Goal: Navigation & Orientation: Find specific page/section

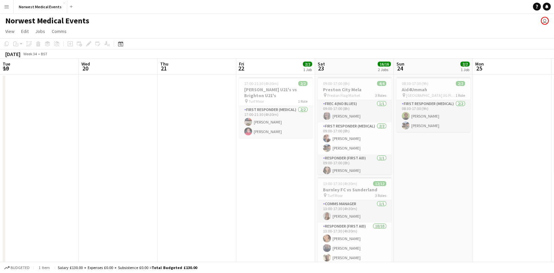
scroll to position [0, 191]
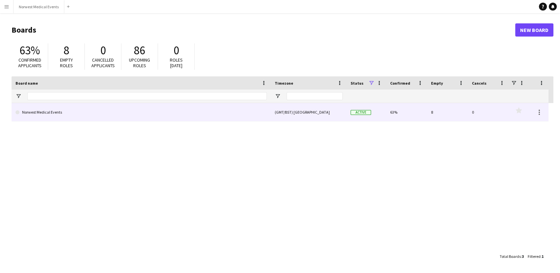
click at [226, 105] on link "Norwest Medical Events" at bounding box center [140, 112] width 251 height 18
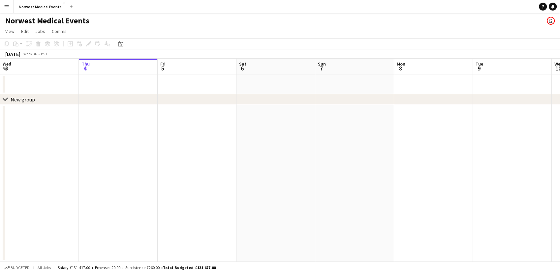
drag, startPoint x: 362, startPoint y: 141, endPoint x: 200, endPoint y: 142, distance: 162.2
click at [200, 142] on app-calendar-viewport "Mon 1 Tue 2 Wed 3 Thu 4 Fri 5 Sat 6 Sun 7 Mon 8 Tue 9 Wed 10 Thu 11 Fri 12 Sat …" at bounding box center [280, 160] width 560 height 203
drag, startPoint x: 438, startPoint y: 161, endPoint x: 204, endPoint y: 174, distance: 234.0
click at [204, 174] on app-calendar-viewport "Mon 1 Tue 2 Wed 3 Thu 4 Fri 5 Sat 6 Sun 7 Mon 8 Tue 9 Wed 10 Thu 11 Fri 12 Sat …" at bounding box center [280, 160] width 560 height 203
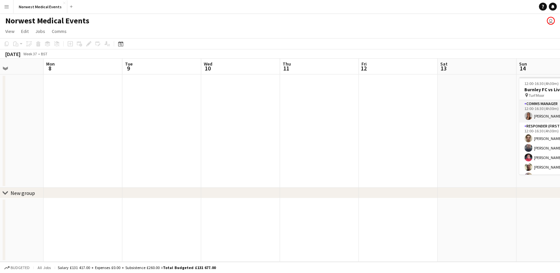
drag, startPoint x: 390, startPoint y: 176, endPoint x: 164, endPoint y: 165, distance: 226.4
click at [164, 165] on app-calendar-viewport "Thu 4 Fri 5 Sat 6 Sun 7 Mon 8 Tue 9 Wed 10 Thu 11 Fri 12 Sat 13 Sun 14 12/12 1 …" at bounding box center [280, 160] width 560 height 203
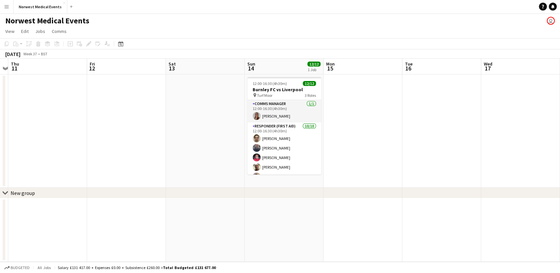
click at [455, 152] on app-date-cell at bounding box center [441, 130] width 79 height 113
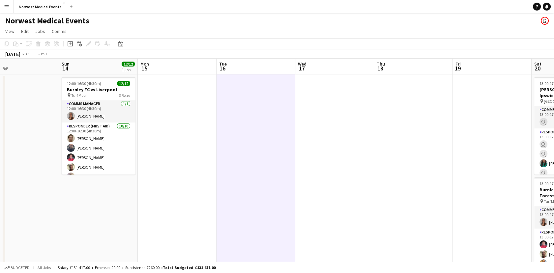
scroll to position [0, 262]
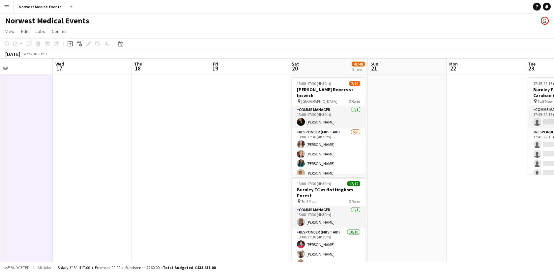
drag, startPoint x: 455, startPoint y: 152, endPoint x: 26, endPoint y: 247, distance: 438.5
click at [26, 247] on app-calendar-viewport "Sat 13 Sun 14 12/12 1 Job Mon 15 Tue 16 Wed 17 Thu 18 Fri 19 Sat 20 41/48 3 Job…" at bounding box center [277, 239] width 554 height 360
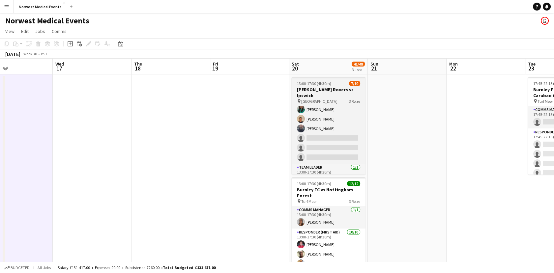
scroll to position [60, 0]
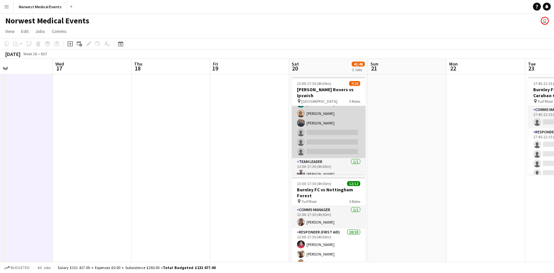
click at [337, 130] on app-card-role "Responder (First Aid) 5/8 13:00-17:30 (4h30m) Rebecca Vose Doug Black Chloe Web…" at bounding box center [329, 113] width 74 height 89
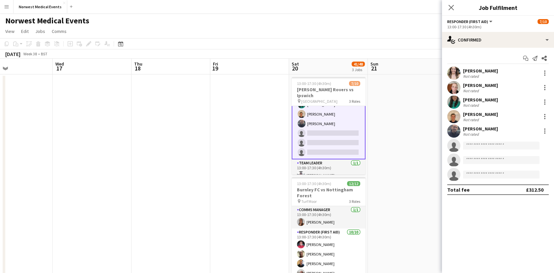
scroll to position [60, 0]
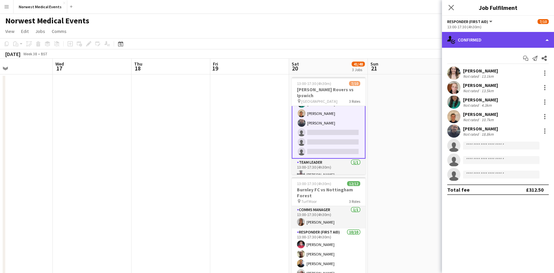
click at [490, 41] on div "single-neutral-actions-check-2 Confirmed" at bounding box center [498, 40] width 112 height 16
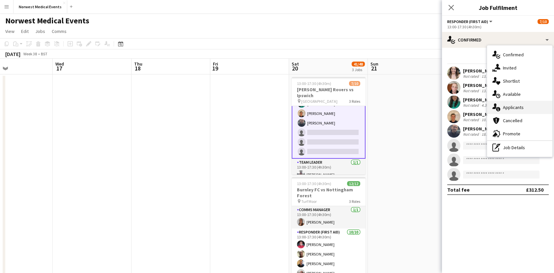
click at [508, 103] on div "single-neutral-actions-information Applicants" at bounding box center [519, 107] width 65 height 13
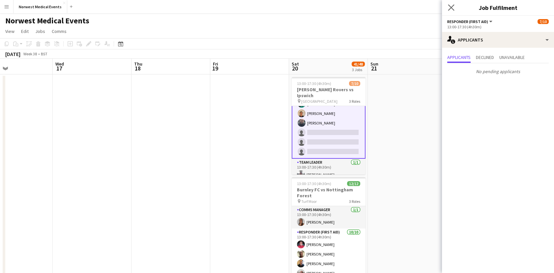
click at [453, 11] on app-icon "Close pop-in" at bounding box center [452, 8] width 10 height 10
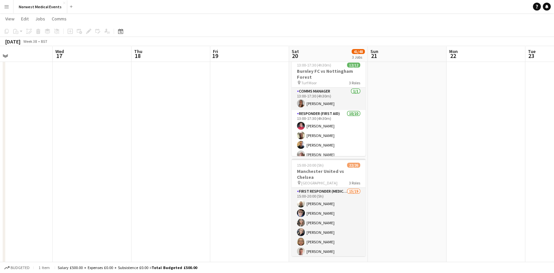
scroll to position [0, 0]
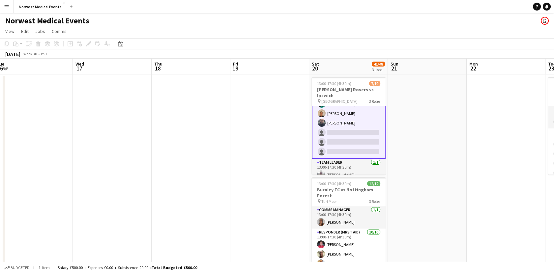
drag, startPoint x: 498, startPoint y: 157, endPoint x: 353, endPoint y: 138, distance: 146.6
click at [353, 138] on app-calendar-viewport "Sat 13 Sun 14 12/12 1 Job Mon 15 Tue 16 Wed 17 Thu 18 Fri 19 Sat 20 41/48 3 Job…" at bounding box center [277, 239] width 554 height 360
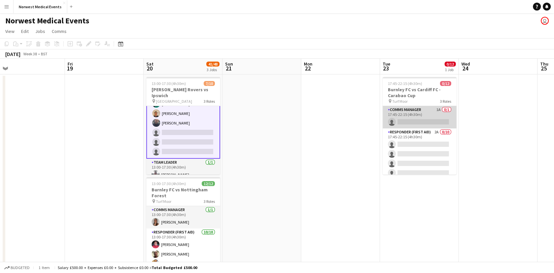
click at [416, 119] on app-card-role "Comms Manager 1A 0/1 17:45-22:15 (4h30m) single-neutral-actions" at bounding box center [420, 117] width 74 height 22
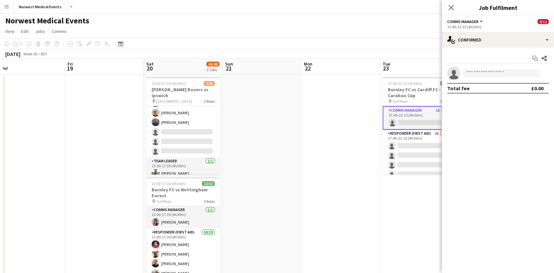
scroll to position [60, 0]
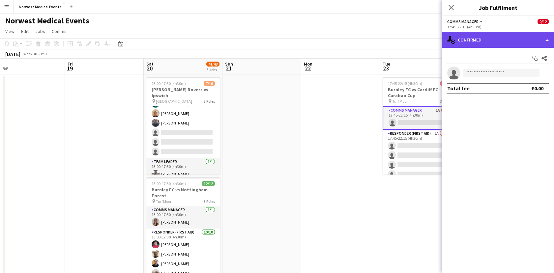
click at [488, 36] on div "single-neutral-actions-check-2 Confirmed" at bounding box center [498, 40] width 112 height 16
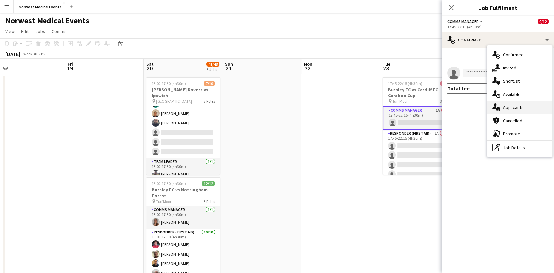
click at [518, 103] on div "single-neutral-actions-information Applicants" at bounding box center [519, 107] width 65 height 13
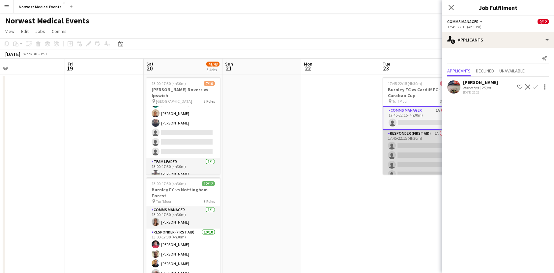
click at [425, 144] on app-card-role "Responder (First Aid) 2A 0/10 17:45-22:15 (4h30m) single-neutral-actions single…" at bounding box center [420, 184] width 74 height 108
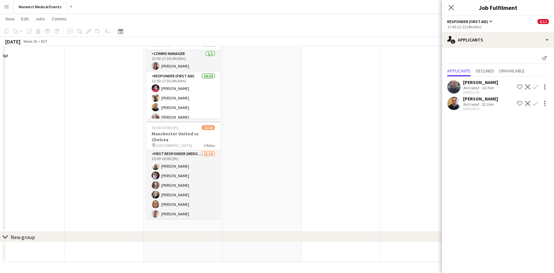
scroll to position [0, 0]
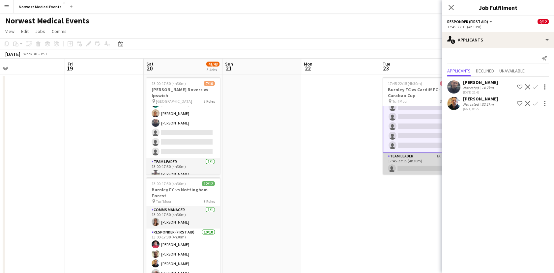
click at [399, 162] on app-card-role "Team Leader 1A 0/1 17:45-22:15 (4h30m) single-neutral-actions" at bounding box center [420, 164] width 74 height 22
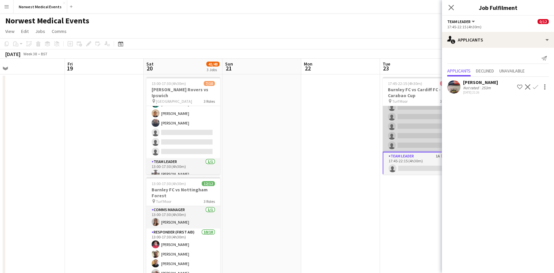
click at [396, 135] on app-card-role "Responder (First Aid) 2A 0/10 17:45-22:15 (4h30m) single-neutral-actions single…" at bounding box center [420, 98] width 74 height 108
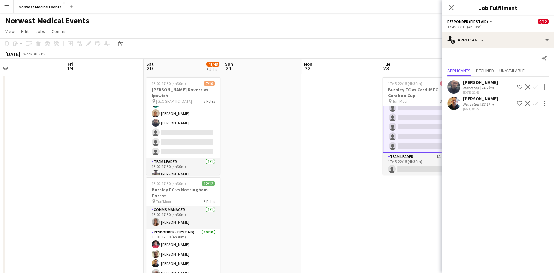
scroll to position [86, 0]
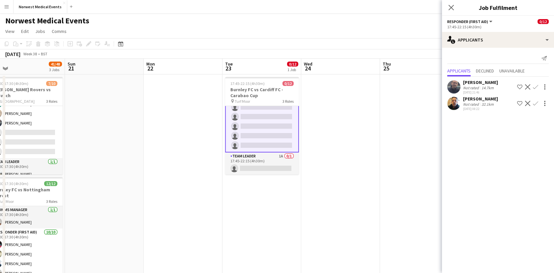
drag, startPoint x: 385, startPoint y: 204, endPoint x: 186, endPoint y: 199, distance: 199.5
click at [186, 199] on app-calendar-viewport "Wed 17 Thu 18 Fri 19 Sat 20 41/48 3 Jobs Sun 21 Mon 22 Tue 23 0/12 1 Job Wed 24…" at bounding box center [277, 239] width 554 height 360
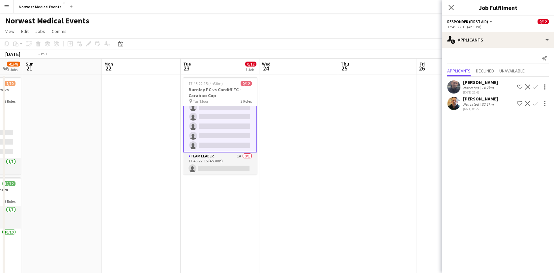
drag, startPoint x: 362, startPoint y: 170, endPoint x: 153, endPoint y: 162, distance: 208.8
click at [153, 162] on app-calendar-viewport "Wed 17 Thu 18 Fri 19 Sat 20 41/48 3 Jobs Sun 21 Mon 22 Tue 23 0/12 1 Job Wed 24…" at bounding box center [277, 239] width 554 height 360
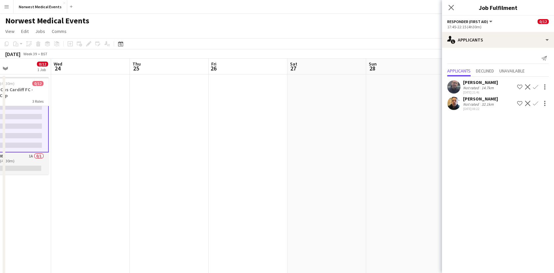
drag, startPoint x: 362, startPoint y: 166, endPoint x: 164, endPoint y: 130, distance: 201.4
click at [164, 130] on app-calendar-viewport "Sun 21 Mon 22 Tue 23 0/12 1 Job Wed 24 Thu 25 Fri 26 Sat 27 Sun 28 Mon 29 Tue 3…" at bounding box center [277, 239] width 554 height 360
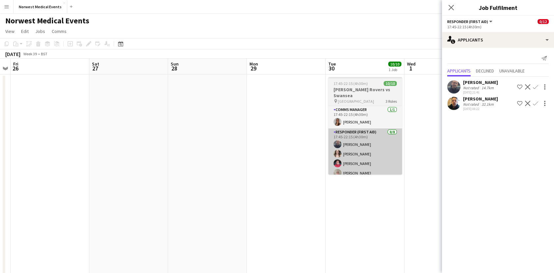
drag, startPoint x: 334, startPoint y: 180, endPoint x: 162, endPoint y: 164, distance: 171.8
click at [162, 164] on app-calendar-viewport "Tue 23 0/12 1 Job Wed 24 Thu 25 Fri 26 Sat 27 Sun 28 Mon 29 Tue 30 10/10 1 Job …" at bounding box center [277, 239] width 554 height 360
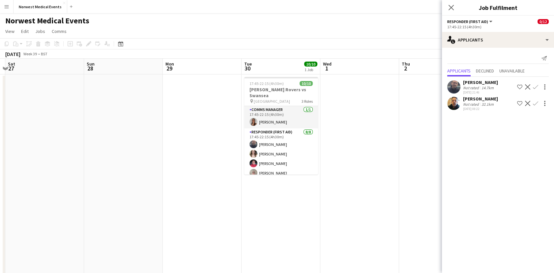
drag, startPoint x: 111, startPoint y: 175, endPoint x: 363, endPoint y: 194, distance: 252.6
click at [363, 194] on app-calendar-viewport "Thu 25 Fri 26 Sat 27 Sun 28 Mon 29 Tue 30 10/10 1 Job Wed 1 Thu 2 Fri 3 Sat 4 2…" at bounding box center [277, 239] width 554 height 360
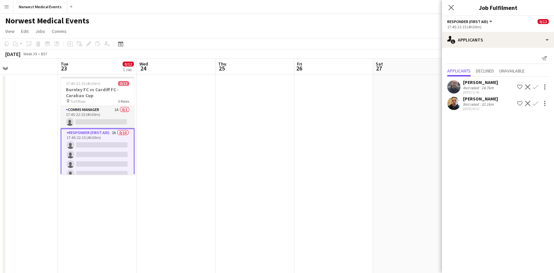
drag, startPoint x: 135, startPoint y: 167, endPoint x: 338, endPoint y: 177, distance: 203.3
click at [338, 177] on app-calendar-viewport "Sat 20 41/48 3 Jobs Sun 21 Mon 22 Tue 23 0/12 1 Job Wed 24 Thu 25 Fri 26 Sat 27…" at bounding box center [277, 239] width 554 height 360
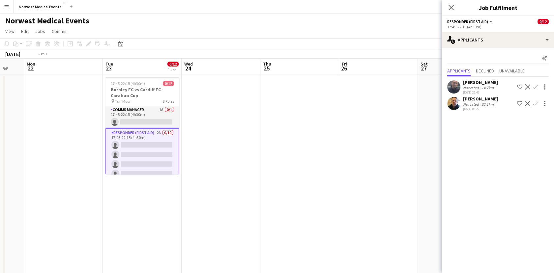
drag, startPoint x: 175, startPoint y: 179, endPoint x: 382, endPoint y: 192, distance: 208.0
click at [382, 192] on app-calendar-viewport "Sat 20 41/48 3 Jobs Sun 21 Mon 22 Tue 23 0/12 1 Job Wed 24 Thu 25 Fri 26 Sat 27…" at bounding box center [277, 239] width 554 height 360
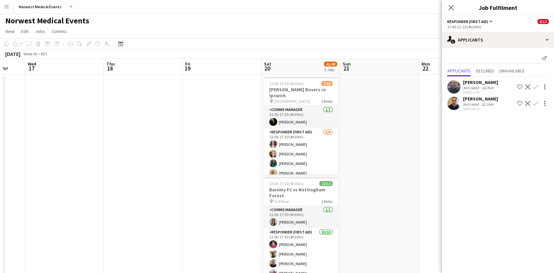
scroll to position [0, 202]
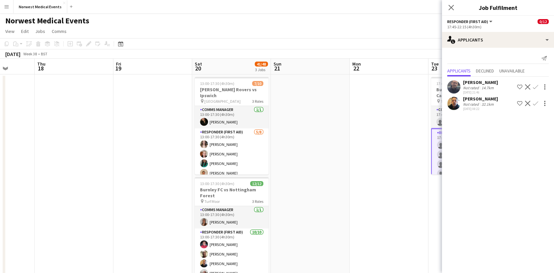
drag, startPoint x: 189, startPoint y: 171, endPoint x: 352, endPoint y: 171, distance: 162.8
click at [352, 171] on app-calendar-viewport "Mon 15 Tue 16 Wed 17 Thu 18 Fri 19 Sat 20 41/48 3 Jobs Sun 21 Mon 22 Tue 23 0/1…" at bounding box center [277, 239] width 554 height 360
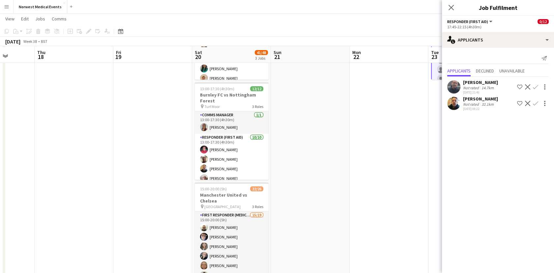
scroll to position [95, 0]
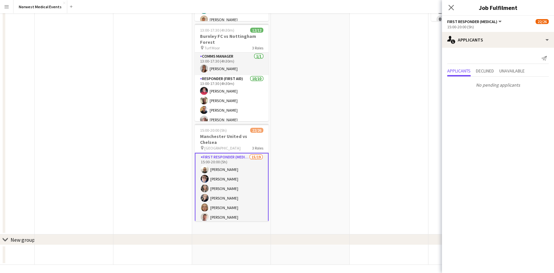
scroll to position [0, 0]
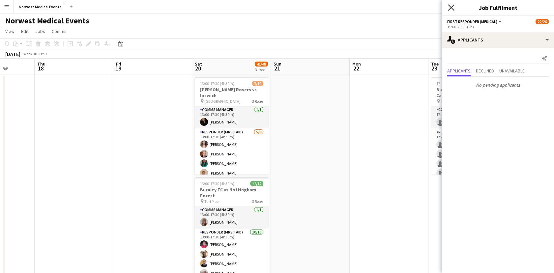
click at [454, 7] on icon "Close pop-in" at bounding box center [451, 7] width 6 height 6
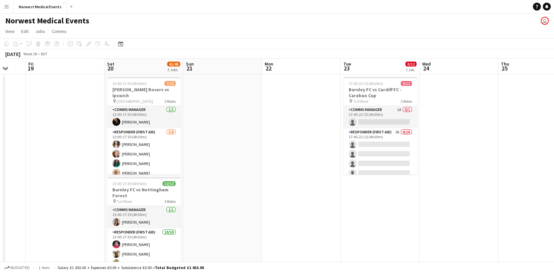
scroll to position [0, 290]
drag, startPoint x: 440, startPoint y: 194, endPoint x: 351, endPoint y: 187, distance: 89.0
click at [351, 187] on app-calendar-viewport "Mon 15 Tue 16 Wed 17 Thu 18 Fri 19 Sat 20 41/48 3 Jobs Sun 21 Mon 22 Tue 23 0/1…" at bounding box center [277, 239] width 554 height 360
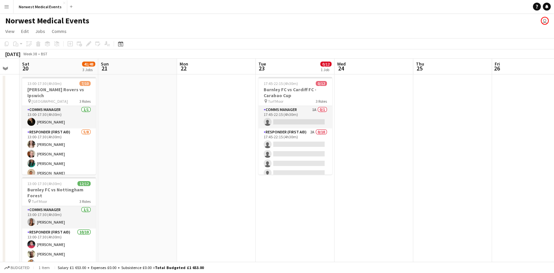
drag, startPoint x: 299, startPoint y: 201, endPoint x: 214, endPoint y: 185, distance: 86.2
click at [214, 185] on app-calendar-viewport "Wed 17 Thu 18 Fri 19 Sat 20 41/48 3 Jobs Sun 21 Mon 22 Tue 23 0/12 1 Job Wed 24…" at bounding box center [277, 239] width 554 height 360
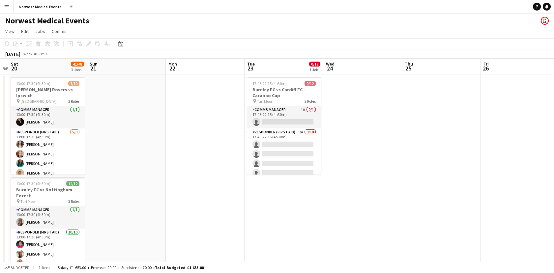
scroll to position [0, 228]
drag, startPoint x: 214, startPoint y: 185, endPoint x: 204, endPoint y: 183, distance: 9.8
click at [204, 183] on app-calendar-viewport "Wed 17 Thu 18 Fri 19 Sat 20 41/48 3 Jobs Sun 21 Mon 22 Tue 23 0/12 1 Job Wed 24…" at bounding box center [277, 239] width 554 height 360
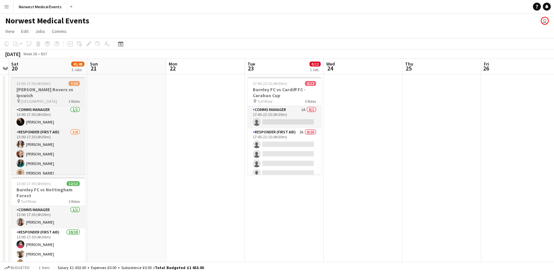
scroll to position [36, 0]
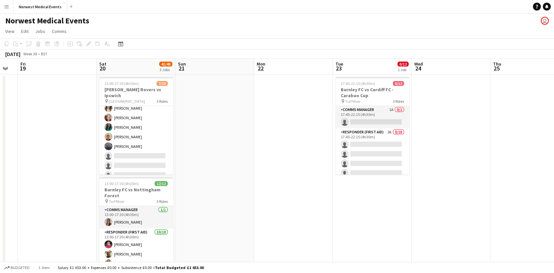
drag, startPoint x: 131, startPoint y: 150, endPoint x: 224, endPoint y: 159, distance: 94.0
click at [224, 159] on app-calendar-viewport "Wed 17 Thu 18 Fri 19 Sat 20 41/48 3 Jobs Sun 21 Mon 22 Tue 23 0/12 1 Job Wed 24…" at bounding box center [277, 239] width 554 height 360
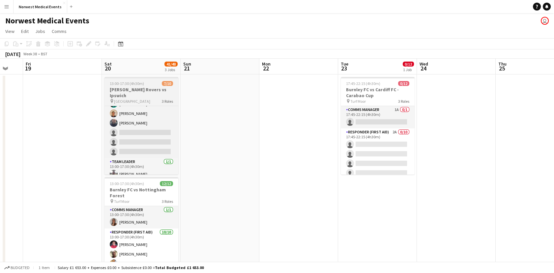
scroll to position [0, 0]
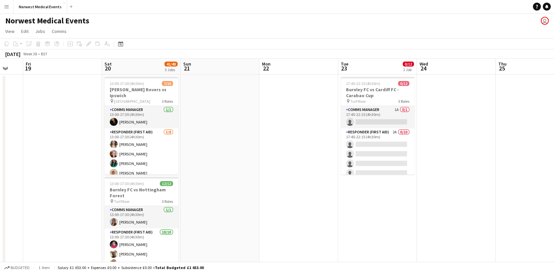
drag, startPoint x: 414, startPoint y: 186, endPoint x: 295, endPoint y: 180, distance: 118.8
click at [295, 180] on app-calendar-viewport "Wed 17 Thu 18 Fri 19 Sat 20 41/48 3 Jobs Sun 21 Mon 22 Tue 23 0/12 1 Job Wed 24…" at bounding box center [277, 239] width 554 height 360
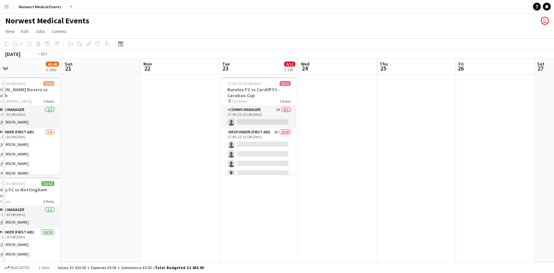
drag, startPoint x: 419, startPoint y: 175, endPoint x: 234, endPoint y: 178, distance: 184.9
click at [234, 178] on app-calendar-viewport "Wed 17 Thu 18 Fri 19 Sat 20 41/48 3 Jobs Sun 21 Mon 22 Tue 23 0/12 1 Job Wed 24…" at bounding box center [277, 239] width 554 height 360
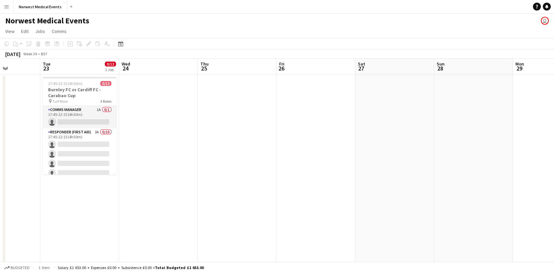
drag, startPoint x: 412, startPoint y: 165, endPoint x: 256, endPoint y: 171, distance: 156.4
click at [256, 171] on app-calendar-viewport "Fri 19 Sat 20 41/48 3 Jobs Sun 21 Mon 22 Tue 23 0/12 1 Job Wed 24 Thu 25 Fri 26…" at bounding box center [277, 239] width 554 height 360
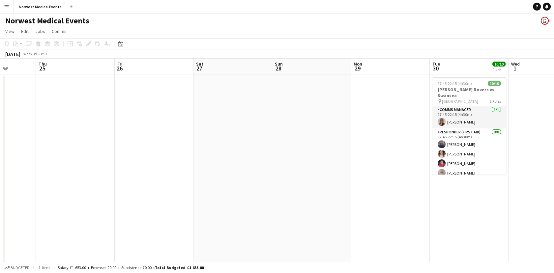
drag, startPoint x: 426, startPoint y: 197, endPoint x: 403, endPoint y: 197, distance: 22.1
click at [403, 197] on app-calendar-viewport "Sun 21 Mon 22 Tue 23 0/12 1 Job Wed 24 Thu 25 Fri 26 Sat 27 Sun 28 Mon 29 Tue 3…" at bounding box center [277, 239] width 554 height 360
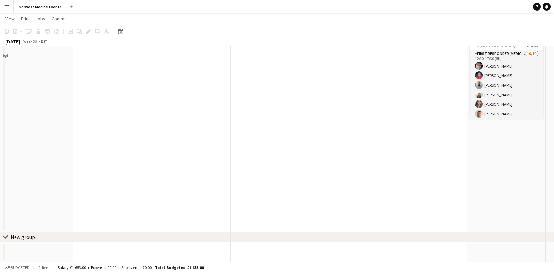
scroll to position [5, 0]
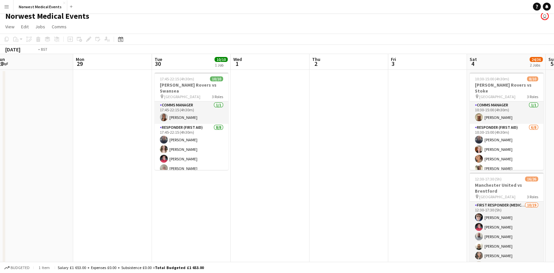
drag, startPoint x: 395, startPoint y: 128, endPoint x: 195, endPoint y: 129, distance: 199.4
click at [195, 129] on app-calendar-viewport "Thu 25 Fri 26 Sat 27 Sun 28 Mon 29 Tue 30 10/10 1 Job Wed 1 Thu 2 Fri 3 Sat 4 2…" at bounding box center [277, 234] width 554 height 360
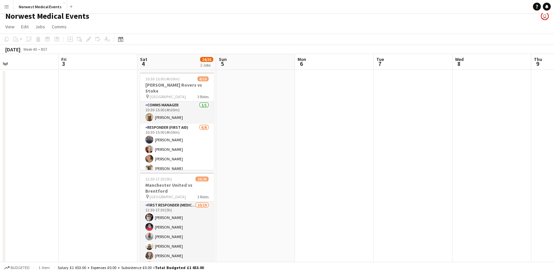
drag, startPoint x: 411, startPoint y: 120, endPoint x: 281, endPoint y: 114, distance: 130.0
click at [281, 114] on app-calendar-viewport "Mon 29 Tue 30 10/10 1 Job Wed 1 Thu 2 Fri 3 Sat 4 24/36 2 Jobs Sun 5 Mon 6 Tue …" at bounding box center [277, 234] width 554 height 360
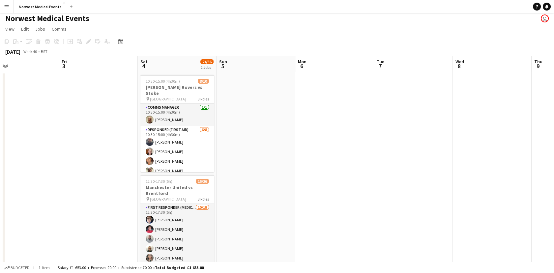
scroll to position [0, 0]
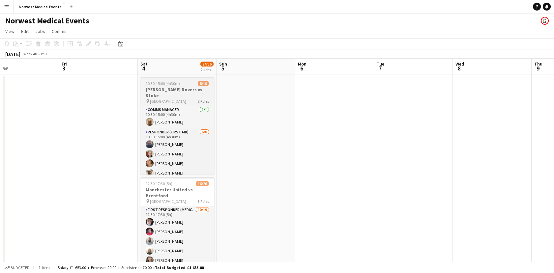
click at [169, 91] on h3 "Blackburn Rovers vs Stoke" at bounding box center [177, 93] width 74 height 12
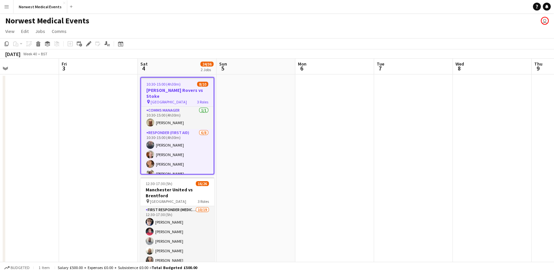
click at [249, 104] on app-date-cell at bounding box center [256, 231] width 79 height 314
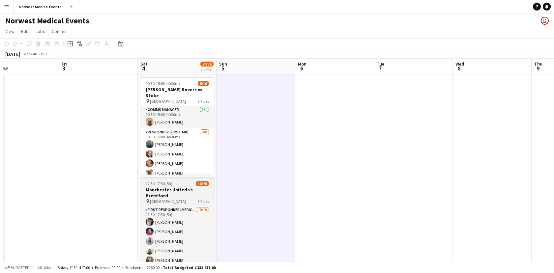
click at [186, 192] on h3 "Manchester United vs Brentford" at bounding box center [177, 193] width 74 height 12
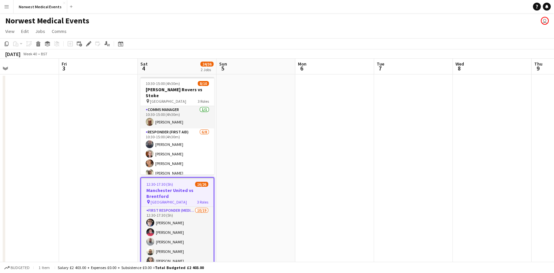
click at [318, 91] on app-date-cell at bounding box center [334, 231] width 79 height 314
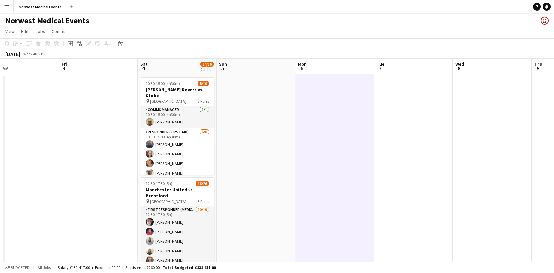
drag, startPoint x: 439, startPoint y: 125, endPoint x: 262, endPoint y: 115, distance: 177.3
click at [262, 115] on app-calendar-viewport "Mon 29 Tue 30 10/10 1 Job Wed 1 Thu 2 Fri 3 Sat 4 24/36 2 Jobs Sun 5 Mon 6 Tue …" at bounding box center [277, 239] width 554 height 360
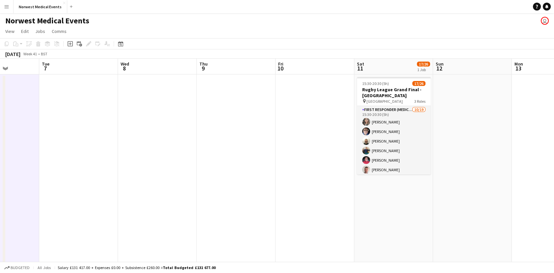
drag, startPoint x: 468, startPoint y: 127, endPoint x: 256, endPoint y: 131, distance: 211.3
click at [256, 131] on app-calendar-viewport "Sat 4 24/36 2 Jobs Sun 5 Mon 6 Tue 7 Wed 8 Thu 9 Fri 10 Sat 11 17/26 1 Job Sun …" at bounding box center [277, 239] width 554 height 360
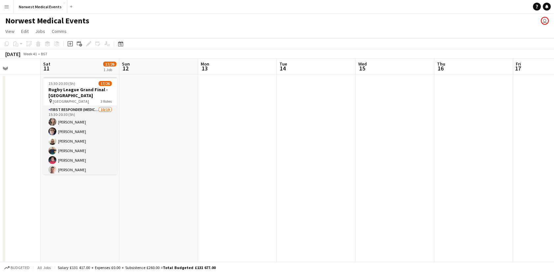
drag, startPoint x: 440, startPoint y: 136, endPoint x: 170, endPoint y: 151, distance: 271.0
click at [170, 151] on app-calendar-viewport "Mon 6 Tue 7 Wed 8 Thu 9 Fri 10 Sat 11 17/26 1 Job Sun 12 Mon 13 Tue 14 Wed 15 T…" at bounding box center [277, 239] width 554 height 360
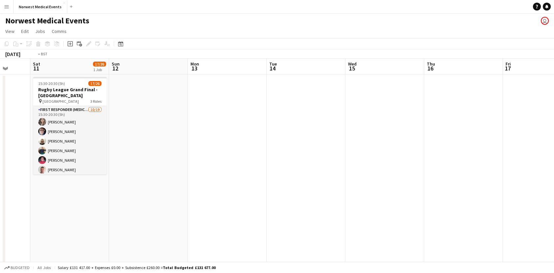
drag, startPoint x: 401, startPoint y: 183, endPoint x: 152, endPoint y: 173, distance: 248.7
click at [152, 173] on app-calendar-viewport "Wed 8 Thu 9 Fri 10 Sat 11 17/26 1 Job Sun 12 Mon 13 Tue 14 Wed 15 Thu 16 Fri 17…" at bounding box center [277, 239] width 554 height 360
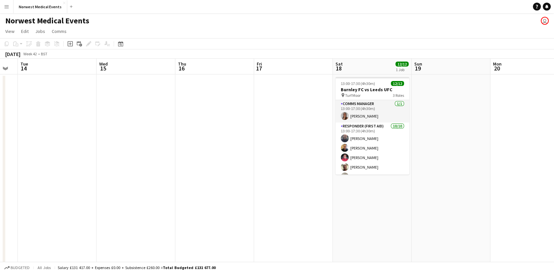
drag, startPoint x: 359, startPoint y: 182, endPoint x: 130, endPoint y: 188, distance: 229.2
click at [130, 188] on app-calendar-viewport "Sat 11 17/26 1 Job Sun 12 Mon 13 Tue 14 Wed 15 Thu 16 Fri 17 Sat 18 12/12 1 Job…" at bounding box center [277, 239] width 554 height 360
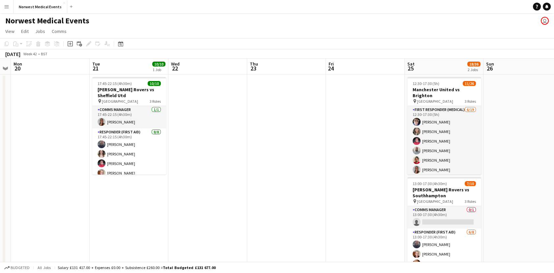
drag, startPoint x: 374, startPoint y: 199, endPoint x: 124, endPoint y: 186, distance: 250.9
click at [124, 186] on app-calendar-viewport "Fri 17 Sat 18 12/12 1 Job Sun 19 Mon 20 Tue 21 10/10 1 Job Wed 22 Thu 23 Fri 24…" at bounding box center [277, 239] width 554 height 360
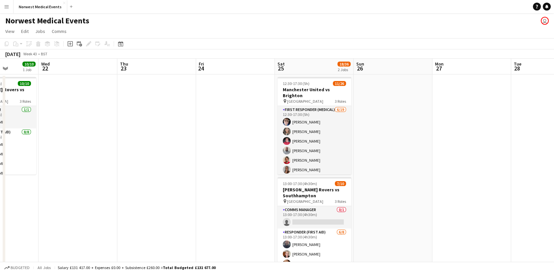
scroll to position [0, 211]
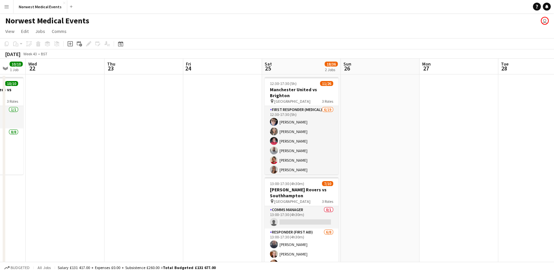
drag, startPoint x: 325, startPoint y: 176, endPoint x: 182, endPoint y: 166, distance: 143.0
click at [182, 166] on app-calendar-viewport "Sun 19 Mon 20 Tue 21 10/10 1 Job Wed 22 Thu 23 Fri 24 Sat 25 18/36 2 Jobs Sun 2…" at bounding box center [277, 239] width 554 height 360
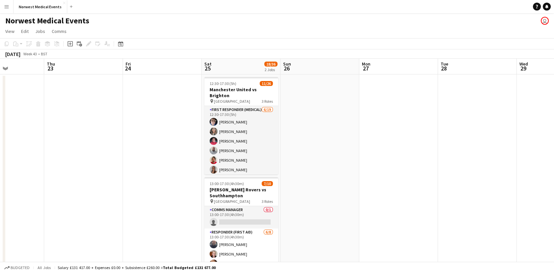
drag, startPoint x: 432, startPoint y: 172, endPoint x: 207, endPoint y: 162, distance: 226.0
click at [207, 162] on app-calendar-viewport "Sun 19 Mon 20 Tue 21 10/10 1 Job Wed 22 Thu 23 Fri 24 Sat 25 18/36 2 Jobs Sun 2…" at bounding box center [277, 239] width 554 height 360
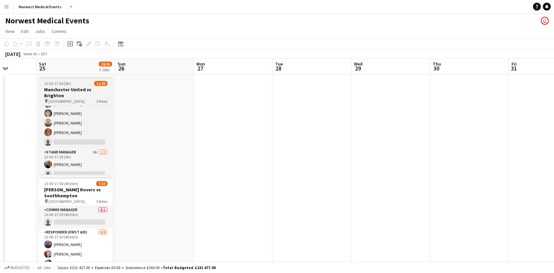
scroll to position [0, 0]
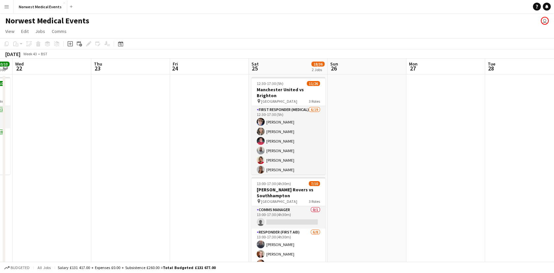
drag, startPoint x: 159, startPoint y: 211, endPoint x: 371, endPoint y: 198, distance: 212.3
click at [371, 198] on app-calendar-viewport "Mon 20 Tue 21 10/10 1 Job Wed 22 Thu 23 Fri 24 Sat 25 18/36 2 Jobs Sun 26 Mon 2…" at bounding box center [277, 239] width 554 height 360
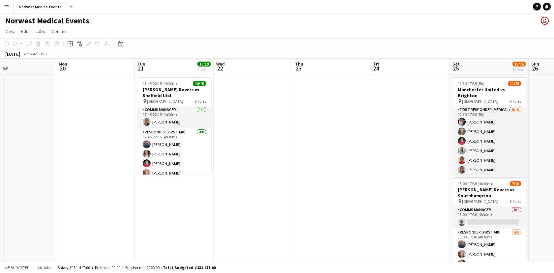
drag, startPoint x: 191, startPoint y: 199, endPoint x: 395, endPoint y: 181, distance: 204.2
click at [395, 181] on app-calendar-viewport "Fri 17 Sat 18 12/12 1 Job Sun 19 Mon 20 Tue 21 10/10 1 Job Wed 22 Thu 23 Fri 24…" at bounding box center [277, 239] width 554 height 360
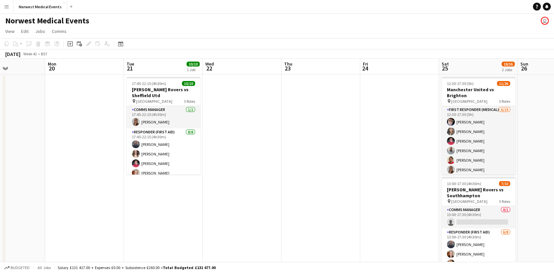
drag, startPoint x: 190, startPoint y: 190, endPoint x: 421, endPoint y: 178, distance: 230.7
click at [421, 178] on app-calendar-viewport "Fri 17 Sat 18 12/12 1 Job Sun 19 Mon 20 Tue 21 10/10 1 Job Wed 22 Thu 23 Fri 24…" at bounding box center [277, 239] width 554 height 360
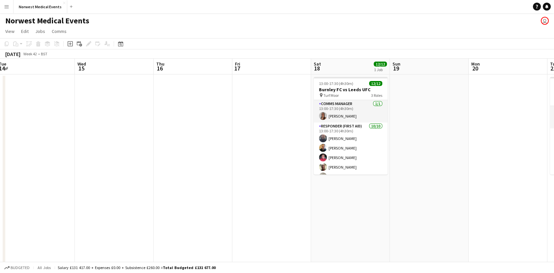
drag, startPoint x: 195, startPoint y: 169, endPoint x: 375, endPoint y: 153, distance: 181.1
click at [375, 153] on app-calendar-viewport "Sun 12 Mon 13 Tue 14 Wed 15 Thu 16 Fri 17 Sat 18 12/12 1 Job Sun 19 Mon 20 Tue …" at bounding box center [277, 239] width 554 height 360
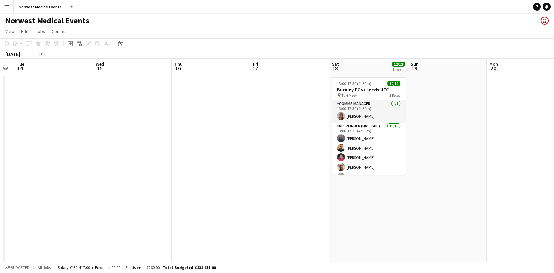
drag, startPoint x: 126, startPoint y: 192, endPoint x: 393, endPoint y: 164, distance: 268.5
click at [393, 164] on app-calendar-viewport "Sun 12 Mon 13 Tue 14 Wed 15 Thu 16 Fri 17 Sat 18 12/12 1 Job Sun 19 Mon 20 Tue …" at bounding box center [277, 239] width 554 height 360
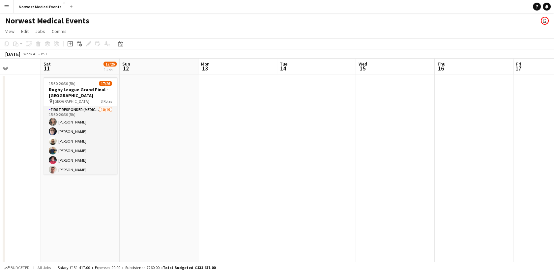
drag, startPoint x: 178, startPoint y: 185, endPoint x: 350, endPoint y: 172, distance: 172.2
click at [350, 172] on app-calendar-viewport "Wed 8 Thu 9 Fri 10 Sat 11 17/26 1 Job Sun 12 Mon 13 Tue 14 Wed 15 Thu 16 Fri 17…" at bounding box center [277, 239] width 554 height 360
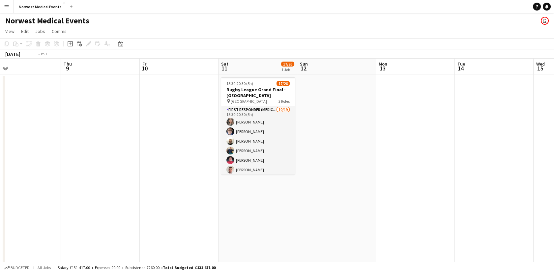
drag, startPoint x: 94, startPoint y: 215, endPoint x: 352, endPoint y: 192, distance: 259.1
click at [352, 192] on app-calendar-viewport "Mon 6 Tue 7 Wed 8 Thu 9 Fri 10 Sat 11 17/26 1 Job Sun 12 Mon 13 Tue 14 Wed 15 T…" at bounding box center [277, 239] width 554 height 360
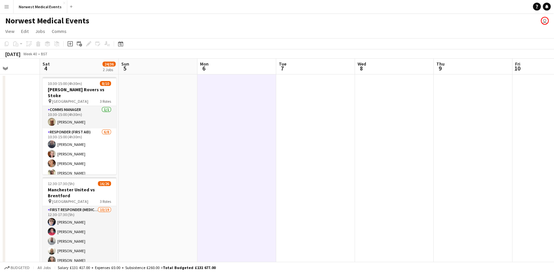
drag, startPoint x: 164, startPoint y: 200, endPoint x: 378, endPoint y: 197, distance: 214.3
click at [378, 197] on app-calendar-viewport "Wed 1 Thu 2 Fri 3 Sat 4 24/36 2 Jobs Sun 5 Mon 6 Tue 7 Wed 8 Thu 9 Fri 10 Sat 1…" at bounding box center [277, 239] width 554 height 360
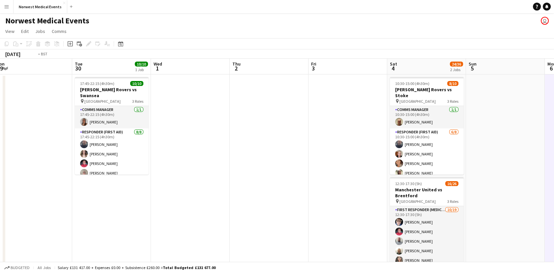
drag, startPoint x: 113, startPoint y: 169, endPoint x: 388, endPoint y: 156, distance: 275.2
click at [389, 156] on app-calendar-viewport "Sat 27 Sun 28 Mon 29 Tue 30 10/10 1 Job Wed 1 Thu 2 Fri 3 Sat 4 24/36 2 Jobs Su…" at bounding box center [277, 239] width 554 height 360
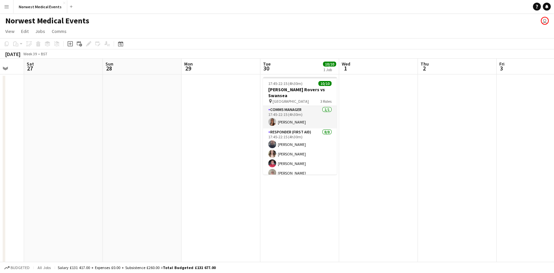
drag, startPoint x: 227, startPoint y: 175, endPoint x: 421, endPoint y: 133, distance: 198.3
click at [421, 133] on app-calendar-viewport "Thu 25 Fri 26 Sat 27 Sun 28 Mon 29 Tue 30 10/10 1 Job Wed 1 Thu 2 Fri 3 Sat 4 2…" at bounding box center [277, 239] width 554 height 360
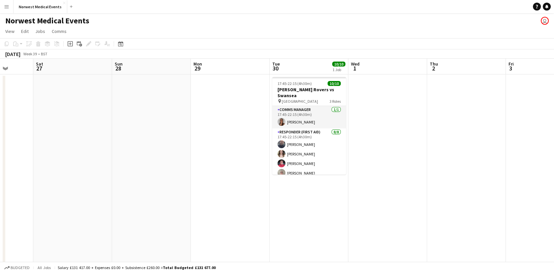
drag, startPoint x: 118, startPoint y: 140, endPoint x: 429, endPoint y: 113, distance: 312.7
click at [429, 113] on app-calendar-viewport "Wed 24 Thu 25 Fri 26 Sat 27 Sun 28 Mon 29 Tue 30 10/10 1 Job Wed 1 Thu 2 Fri 3 …" at bounding box center [277, 239] width 554 height 360
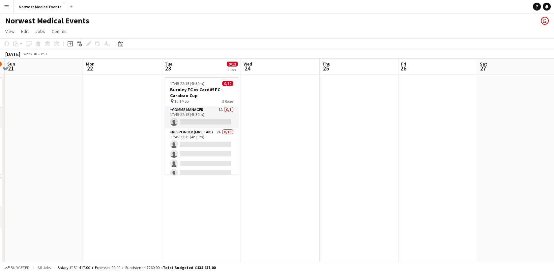
drag, startPoint x: 177, startPoint y: 172, endPoint x: 334, endPoint y: 194, distance: 158.4
click at [334, 194] on app-calendar-viewport "Fri 19 Sat 20 41/48 3 Jobs Sun 21 Mon 22 Tue 23 0/12 1 Job Wed 24 Thu 25 Fri 26…" at bounding box center [277, 239] width 554 height 360
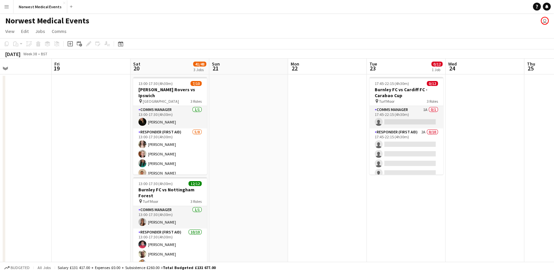
drag, startPoint x: 108, startPoint y: 177, endPoint x: 301, endPoint y: 183, distance: 192.9
click at [301, 183] on app-calendar-viewport "Tue 16 Wed 17 Thu 18 Fri 19 Sat 20 41/48 3 Jobs Sun 21 Mon 22 Tue 23 0/12 1 Job…" at bounding box center [277, 239] width 554 height 360
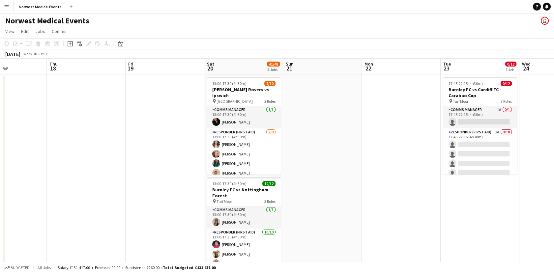
drag, startPoint x: 111, startPoint y: 176, endPoint x: 0, endPoint y: 176, distance: 111.1
click at [0, 176] on html "Menu Boards Boards Boards All jobs Status Workforce Workforce My Workforce Recr…" at bounding box center [277, 215] width 554 height 430
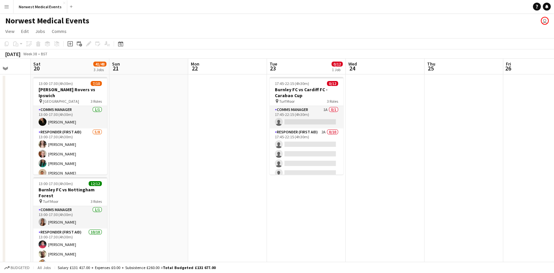
scroll to position [0, 222]
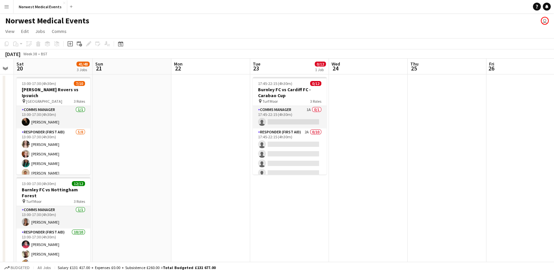
drag, startPoint x: 138, startPoint y: 173, endPoint x: 105, endPoint y: 170, distance: 33.1
click at [105, 170] on app-calendar-viewport "Wed 17 Thu 18 Fri 19 Sat 20 41/48 3 Jobs Sun 21 Mon 22 Tue 23 0/12 1 Job Wed 24…" at bounding box center [277, 239] width 554 height 360
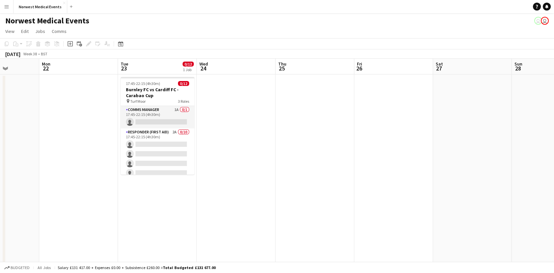
scroll to position [0, 218]
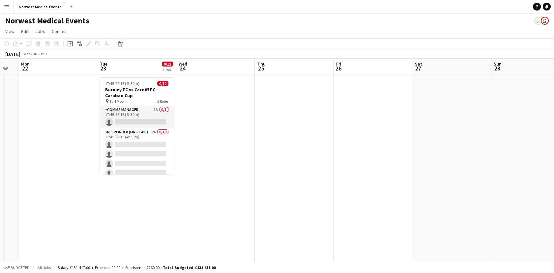
drag, startPoint x: 443, startPoint y: 190, endPoint x: 560, endPoint y: 158, distance: 121.0
click at [554, 158] on html "Menu Boards Boards Boards All jobs Status Workforce Workforce My Workforce Recr…" at bounding box center [277, 215] width 554 height 430
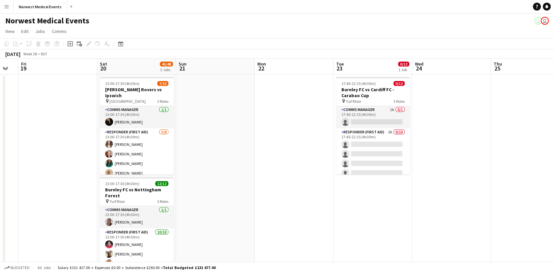
drag, startPoint x: 303, startPoint y: 157, endPoint x: 493, endPoint y: 149, distance: 190.0
click at [493, 149] on app-calendar-viewport "Tue 16 Wed 17 Thu 18 Fri 19 Sat 20 41/48 3 Jobs Sun 21 Mon 22 Tue 23 0/12 1 Job…" at bounding box center [277, 239] width 554 height 360
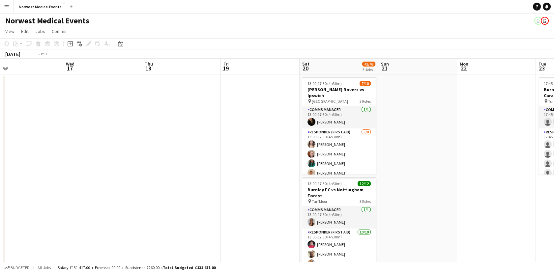
drag, startPoint x: 146, startPoint y: 139, endPoint x: 354, endPoint y: 196, distance: 215.5
click at [354, 196] on app-calendar-viewport "Sun 14 12/12 1 Job Mon 15 Tue 16 Wed 17 Thu 18 Fri 19 Sat 20 41/48 3 Jobs Sun 2…" at bounding box center [277, 239] width 554 height 360
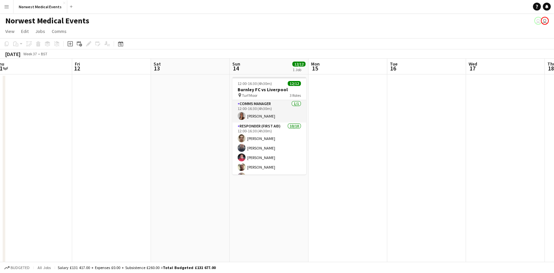
drag, startPoint x: 238, startPoint y: 183, endPoint x: 471, endPoint y: 209, distance: 234.1
click at [471, 209] on app-calendar-viewport "Tue 9 Wed 10 Thu 11 Fri 12 Sat 13 Sun 14 12/12 1 Job Mon 15 Tue 16 Wed 17 Thu 1…" at bounding box center [277, 239] width 554 height 360
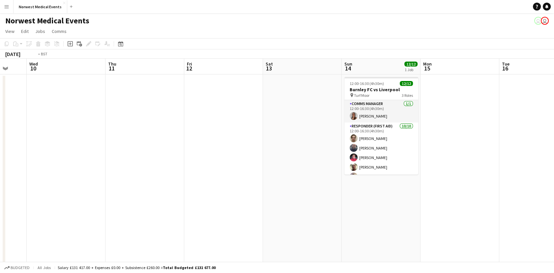
drag, startPoint x: 151, startPoint y: 190, endPoint x: 423, endPoint y: 183, distance: 271.4
click at [423, 183] on app-calendar-viewport "Sun 7 Mon 8 Tue 9 Wed 10 Thu 11 Fri 12 Sat 13 Sun 14 12/12 1 Job Mon 15 Tue 16 …" at bounding box center [277, 239] width 554 height 360
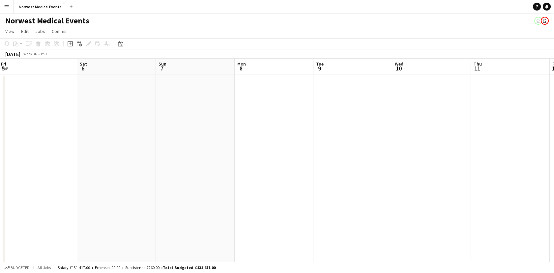
drag, startPoint x: 213, startPoint y: 174, endPoint x: 395, endPoint y: 193, distance: 183.3
click at [395, 193] on app-calendar-viewport "Wed 3 Thu 4 Fri 5 Sat 6 Sun 7 Mon 8 Tue 9 Wed 10 Thu 11 Fri 12 Sat 13 Sun 14 12…" at bounding box center [277, 239] width 554 height 360
drag, startPoint x: 199, startPoint y: 186, endPoint x: 422, endPoint y: 184, distance: 222.8
click at [422, 184] on app-calendar-viewport "Wed 3 Thu 4 Fri 5 Sat 6 Sun 7 Mon 8 Tue 9 Wed 10 Thu 11 Fri 12 Sat 13 Sun 14 12…" at bounding box center [277, 239] width 554 height 360
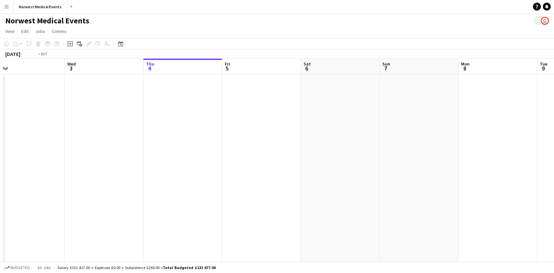
drag, startPoint x: 200, startPoint y: 194, endPoint x: 398, endPoint y: 196, distance: 198.1
click at [398, 196] on app-calendar-viewport "Sun 31 Mon 1 Tue 2 Wed 3 Thu 4 Fri 5 Sat 6 Sun 7 Mon 8 Tue 9 Wed 10 Thu 11 Fri …" at bounding box center [277, 239] width 554 height 360
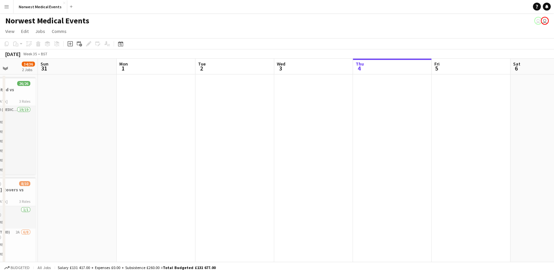
scroll to position [0, 166]
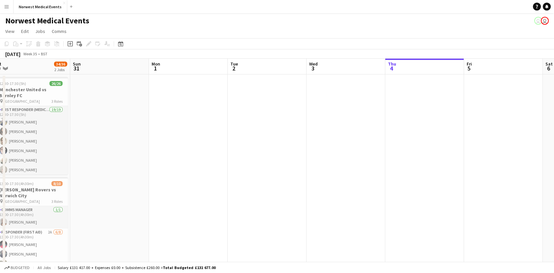
drag, startPoint x: 221, startPoint y: 170, endPoint x: 423, endPoint y: 174, distance: 201.8
click at [423, 174] on app-calendar-viewport "Thu 28 Fri 29 2/2 1 Job Sat 30 34/36 2 Jobs Sun 31 Mon 1 Tue 2 Wed 3 Thu 4 Fri …" at bounding box center [277, 239] width 554 height 360
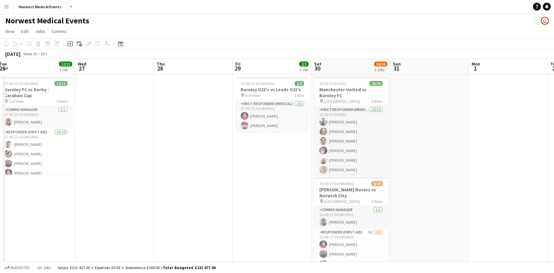
drag, startPoint x: 339, startPoint y: 139, endPoint x: 547, endPoint y: 138, distance: 207.7
click at [547, 138] on app-calendar-viewport "Sun 24 Mon 25 Tue 26 12/12 1 Job Wed 27 Thu 28 Fri 29 2/2 1 Job Sat 30 34/36 2 …" at bounding box center [277, 239] width 554 height 360
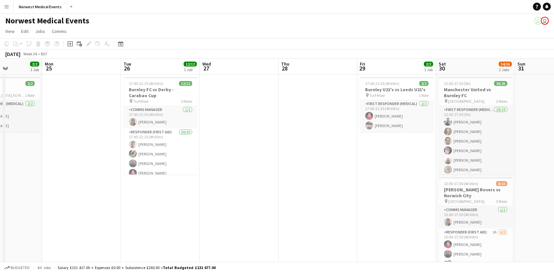
drag, startPoint x: 303, startPoint y: 148, endPoint x: 506, endPoint y: 126, distance: 203.9
click at [506, 126] on app-calendar-viewport "Fri 22 Sat 23 16/16 2 Jobs Sun 24 2/2 1 Job Mon 25 Tue 26 12/12 1 Job Wed 27 Th…" at bounding box center [277, 239] width 554 height 360
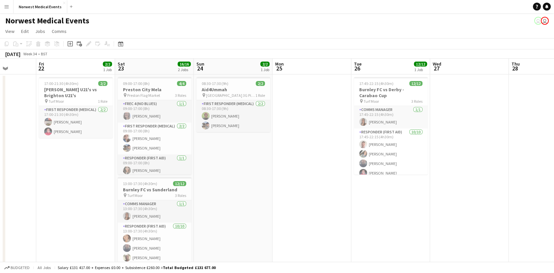
drag, startPoint x: 236, startPoint y: 113, endPoint x: 388, endPoint y: 125, distance: 152.1
click at [388, 125] on app-calendar-viewport "Tue 19 Wed 20 Thu 21 Fri 22 2/2 1 Job Sat 23 16/16 2 Jobs Sun 24 2/2 1 Job Mon …" at bounding box center [277, 239] width 554 height 360
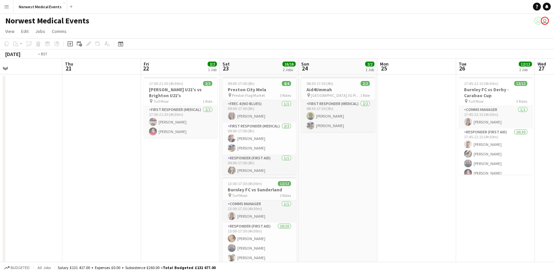
drag, startPoint x: 155, startPoint y: 200, endPoint x: 412, endPoint y: 199, distance: 257.1
click at [374, 196] on app-calendar-viewport "Mon 18 Tue 19 Wed 20 Thu 21 Fri 22 2/2 1 Job Sat 23 16/16 2 Jobs Sun 24 2/2 1 J…" at bounding box center [277, 239] width 554 height 360
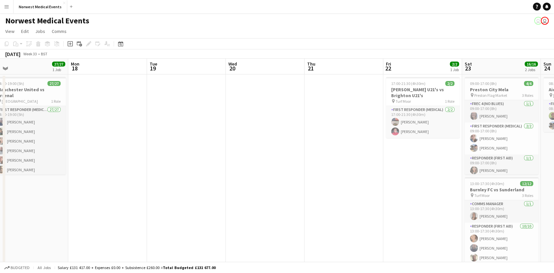
drag, startPoint x: 118, startPoint y: 204, endPoint x: 410, endPoint y: 202, distance: 292.0
click at [408, 202] on app-calendar-viewport "Fri 15 Sat 16 9/10 1 Job Sun 17 27/27 1 Job Mon 18 Tue 19 Wed 20 Thu 21 Fri 22 …" at bounding box center [277, 239] width 554 height 360
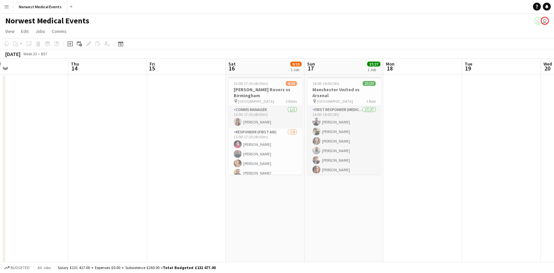
scroll to position [0, 176]
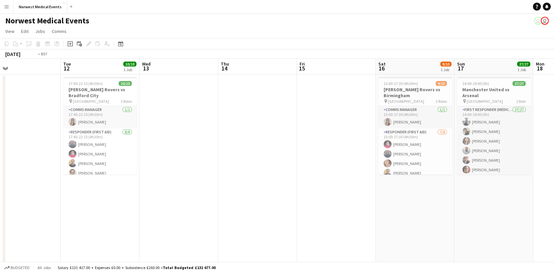
drag, startPoint x: 144, startPoint y: 190, endPoint x: 416, endPoint y: 152, distance: 274.6
click at [416, 152] on app-calendar-viewport "Sat 9 Sun 10 Mon 11 Tue 12 10/10 1 Job Wed 13 Thu 14 Fri 15 Sat 16 9/10 1 Job S…" at bounding box center [277, 239] width 554 height 360
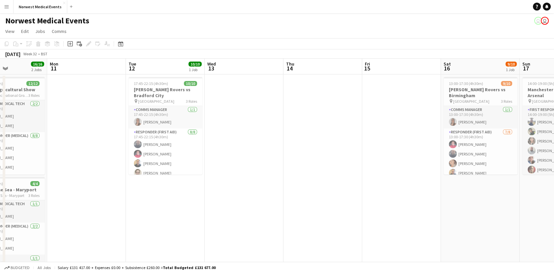
drag, startPoint x: 101, startPoint y: 207, endPoint x: 439, endPoint y: 184, distance: 338.4
click at [439, 184] on app-calendar-viewport "Fri 8 Sat 9 41/42 3 Jobs Sun 10 16/16 2 Jobs Mon 11 Tue 12 10/10 1 Job Wed 13 T…" at bounding box center [277, 239] width 554 height 360
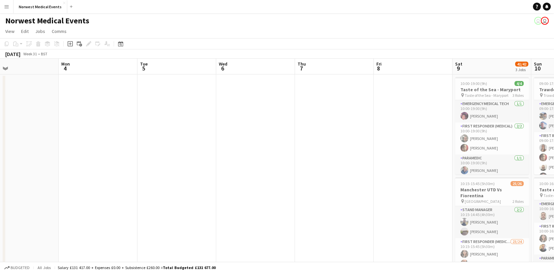
drag, startPoint x: 160, startPoint y: 205, endPoint x: 359, endPoint y: 211, distance: 199.5
click at [419, 212] on app-calendar-viewport "Fri 1 Sat 2 Sun 3 Mon 4 Tue 5 Wed 6 Thu 7 Fri 8 Sat 9 41/42 3 Jobs Sun 10 16/16…" at bounding box center [277, 239] width 554 height 360
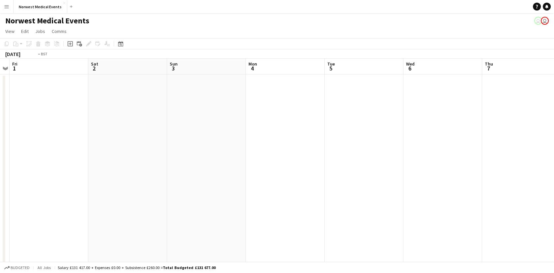
drag, startPoint x: 79, startPoint y: 218, endPoint x: 372, endPoint y: 218, distance: 293.0
click at [372, 218] on app-calendar-viewport "Wed 30 Thu 31 Fri 1 Sat 2 Sun 3 Mon 4 Tue 5 Wed 6 Thu 7 Fri 8 Sat 9 41/42 3 Job…" at bounding box center [277, 239] width 554 height 360
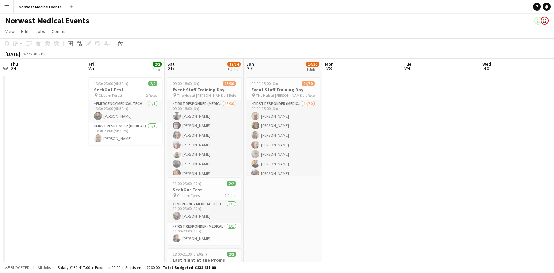
drag, startPoint x: 26, startPoint y: 246, endPoint x: 340, endPoint y: 220, distance: 315.1
click at [340, 220] on app-calendar-viewport "Tue 22 Wed 23 Thu 24 Fri 25 2/2 1 Job Sat 26 19/34 3 Jobs Sun 27 14/30 1 Job Mo…" at bounding box center [277, 239] width 554 height 360
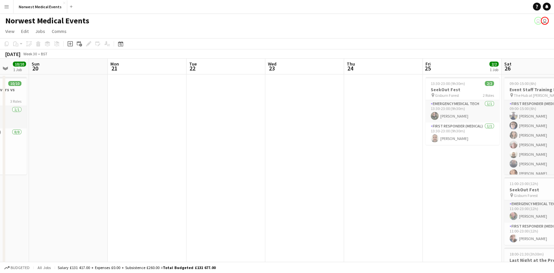
drag, startPoint x: 45, startPoint y: 189, endPoint x: 382, endPoint y: 217, distance: 338.1
click at [382, 217] on app-calendar-viewport "Thu 17 Fri 18 Sat 19 10/10 1 Job Sun 20 Mon 21 Tue 22 Wed 23 Thu 24 Fri 25 2/2 …" at bounding box center [277, 239] width 554 height 360
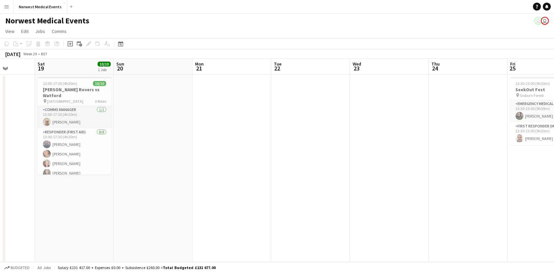
scroll to position [0, 201]
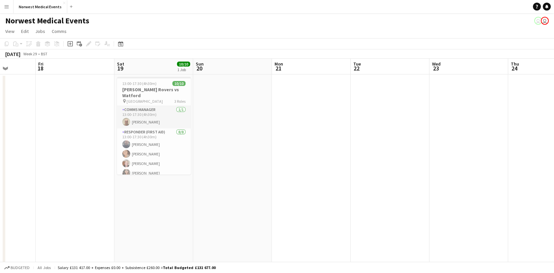
drag, startPoint x: 95, startPoint y: 207, endPoint x: 353, endPoint y: 210, distance: 258.1
click at [351, 209] on app-calendar-viewport "Tue 15 Wed 16 Thu 17 Fri 18 Sat 19 10/10 1 Job Sun 20 Mon 21 Tue 22 Wed 23 Thu …" at bounding box center [277, 239] width 554 height 360
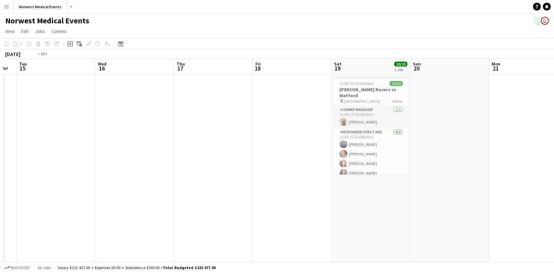
drag, startPoint x: 58, startPoint y: 227, endPoint x: 360, endPoint y: 216, distance: 302.1
click at [360, 216] on app-calendar-viewport "Sun 13 Mon 14 Tue 15 Wed 16 Thu 17 Fri 18 Sat 19 10/10 1 Job Sun 20 Mon 21 Tue …" at bounding box center [277, 239] width 554 height 360
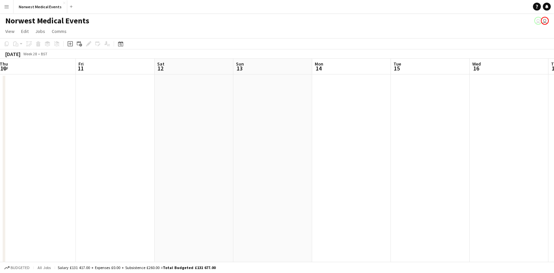
drag, startPoint x: 193, startPoint y: 218, endPoint x: 397, endPoint y: 216, distance: 203.0
click at [397, 216] on app-calendar-viewport "Tue 8 Wed 9 Thu 10 Fri 11 Sat 12 Sun 13 Mon 14 Tue 15 Wed 16 Thu 17 Fri 18 Sat …" at bounding box center [277, 239] width 554 height 360
drag, startPoint x: 539, startPoint y: 203, endPoint x: 215, endPoint y: 202, distance: 324.0
click at [215, 202] on app-calendar-viewport "Tue 8 Wed 9 Thu 10 Fri 11 Sat 12 Sun 13 Mon 14 Tue 15 Wed 16 Thu 17 Fri 18 Sat …" at bounding box center [277, 239] width 554 height 360
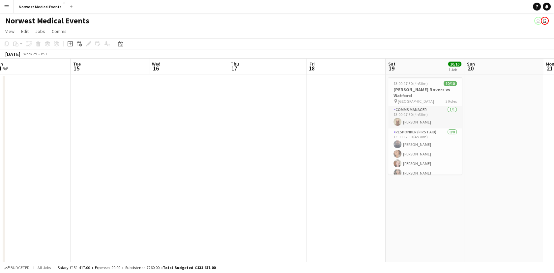
drag, startPoint x: 449, startPoint y: 215, endPoint x: 228, endPoint y: 195, distance: 221.4
click at [234, 198] on app-calendar-viewport "Thu 10 Fri 11 Sat 12 Sun 13 Mon 14 Tue 15 Wed 16 Thu 17 Fri 18 Sat 19 10/10 1 J…" at bounding box center [277, 239] width 554 height 360
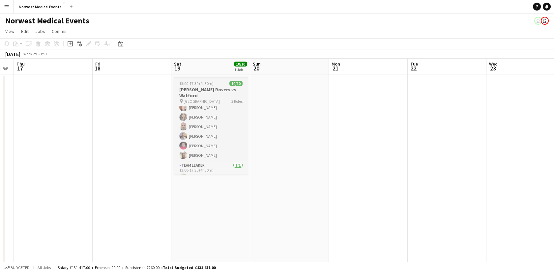
scroll to position [60, 0]
